Goal: Task Accomplishment & Management: Manage account settings

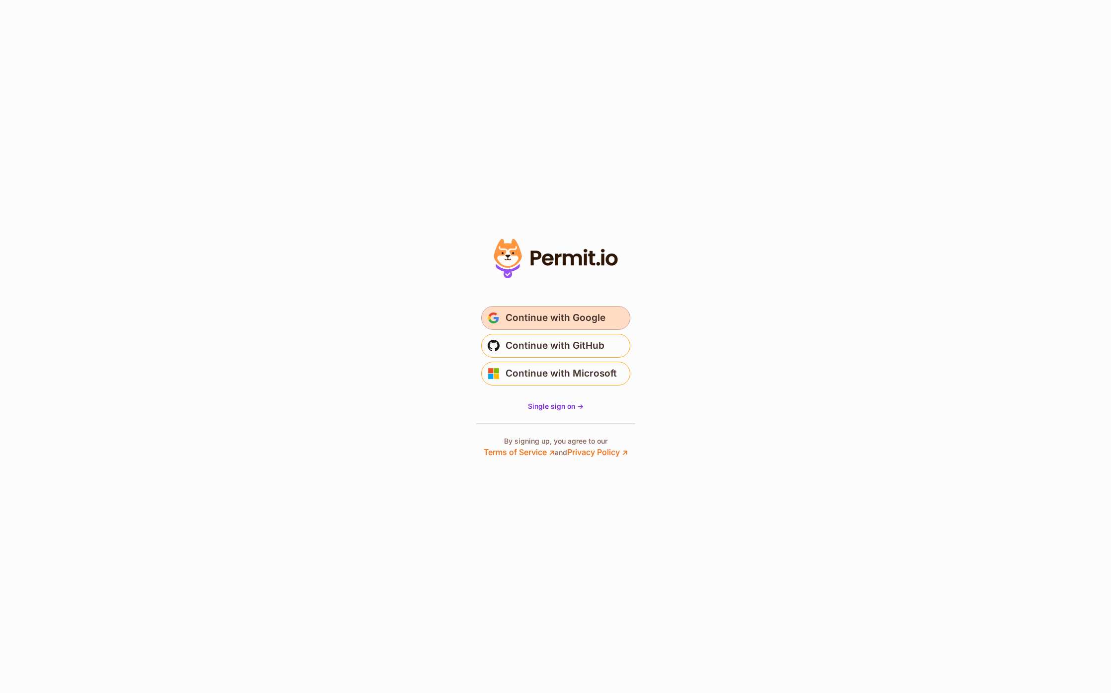
click at [578, 309] on button "Continue with Google" at bounding box center [555, 318] width 149 height 24
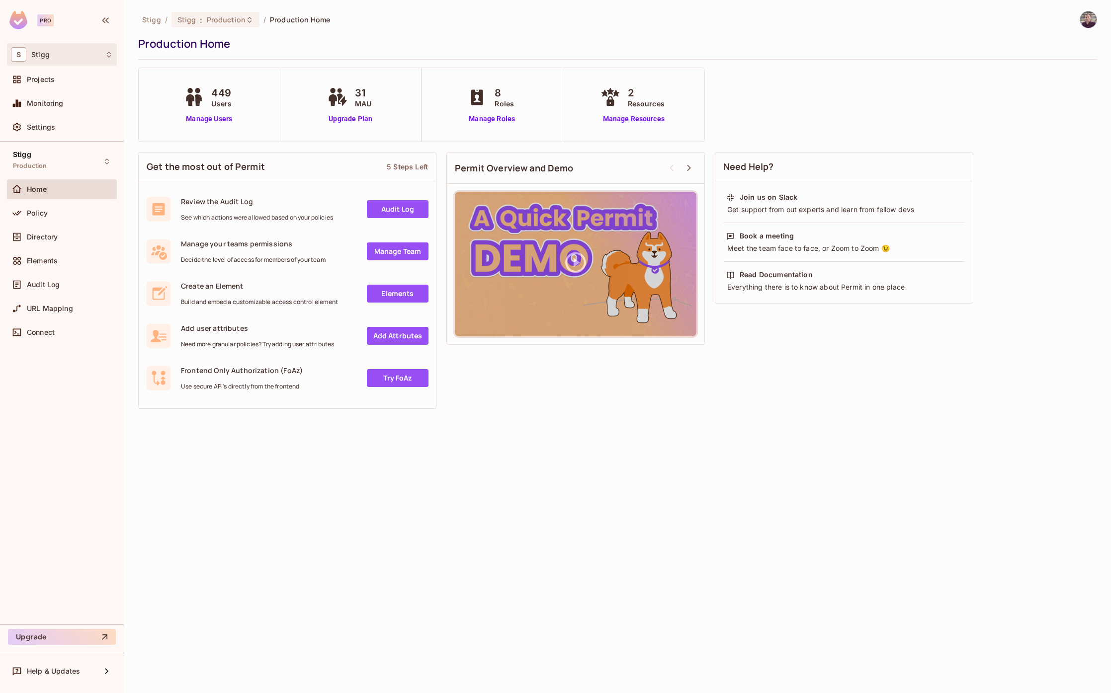
click at [45, 63] on div "S Stigg" at bounding box center [62, 54] width 110 height 22
click at [57, 55] on div at bounding box center [555, 346] width 1111 height 693
click at [53, 125] on span "Settings" at bounding box center [41, 127] width 28 height 8
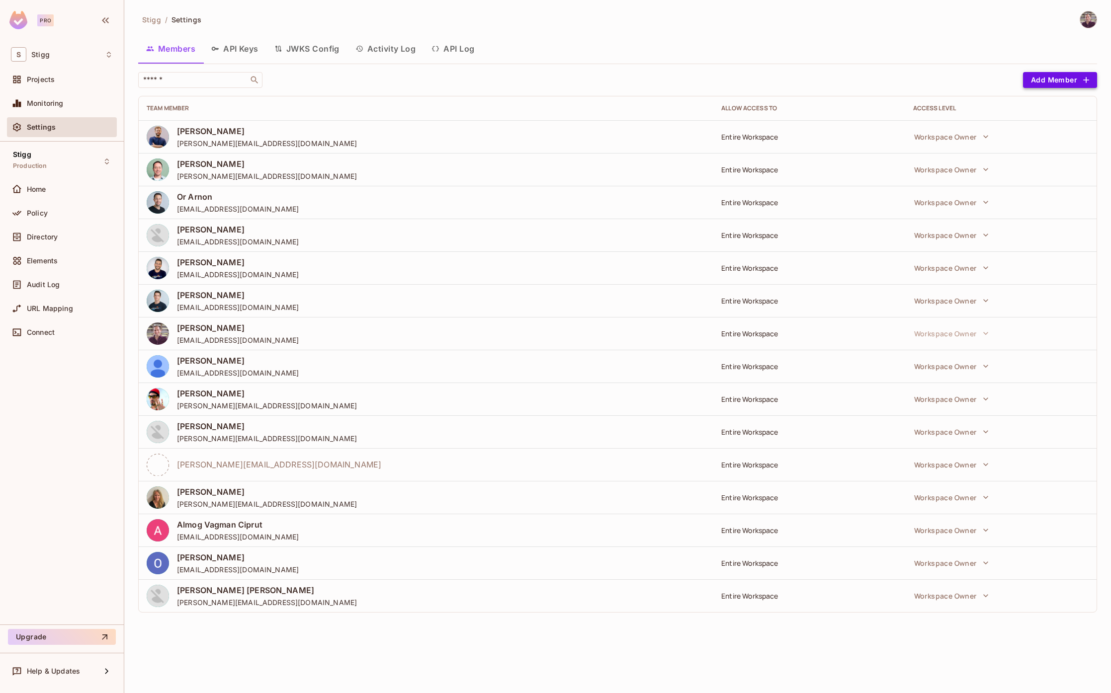
click at [1066, 85] on button "Add Member" at bounding box center [1060, 80] width 74 height 16
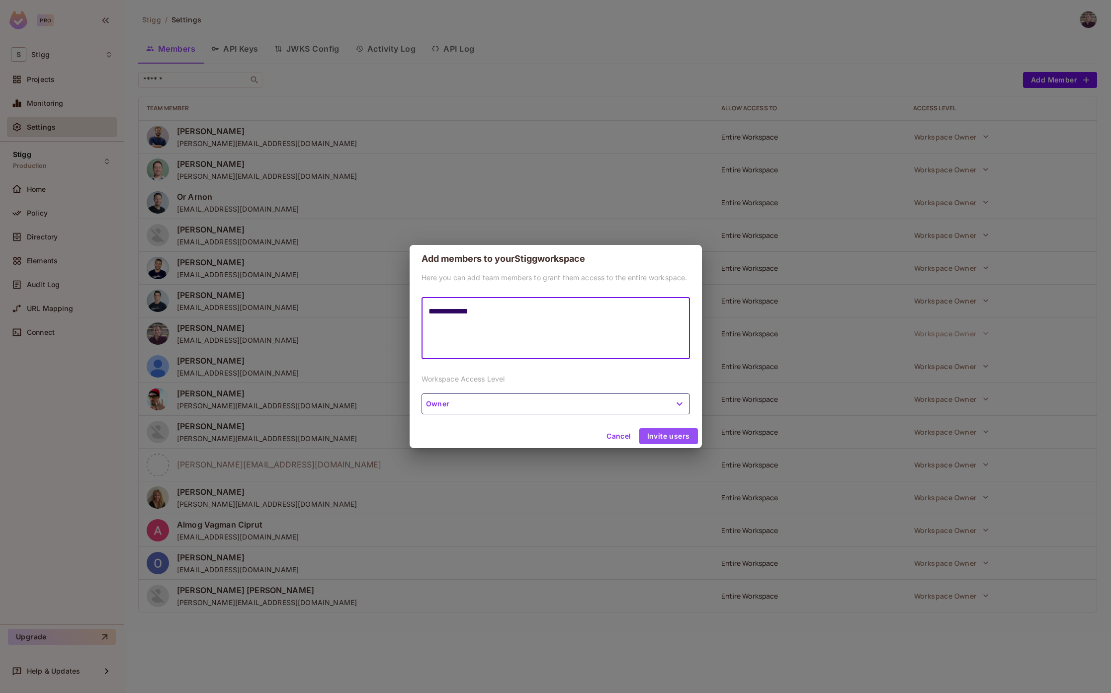
type textarea "**********"
click at [678, 439] on button "Invite users" at bounding box center [668, 436] width 59 height 16
